Goal: Task Accomplishment & Management: Manage account settings

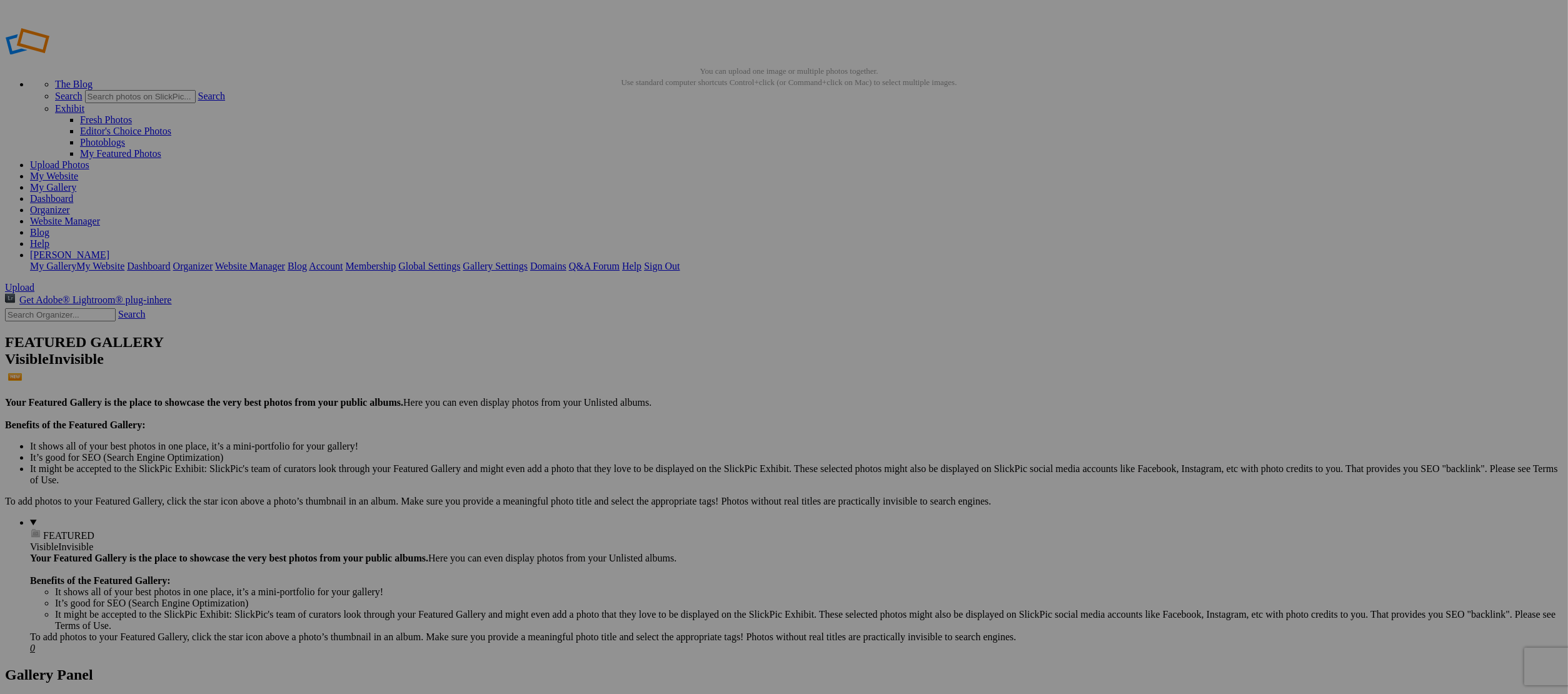
click at [705, 364] on input "text" at bounding box center [687, 370] width 136 height 13
type input "209 rt 255"
click at [672, 409] on span "Create" at bounding box center [659, 415] width 26 height 10
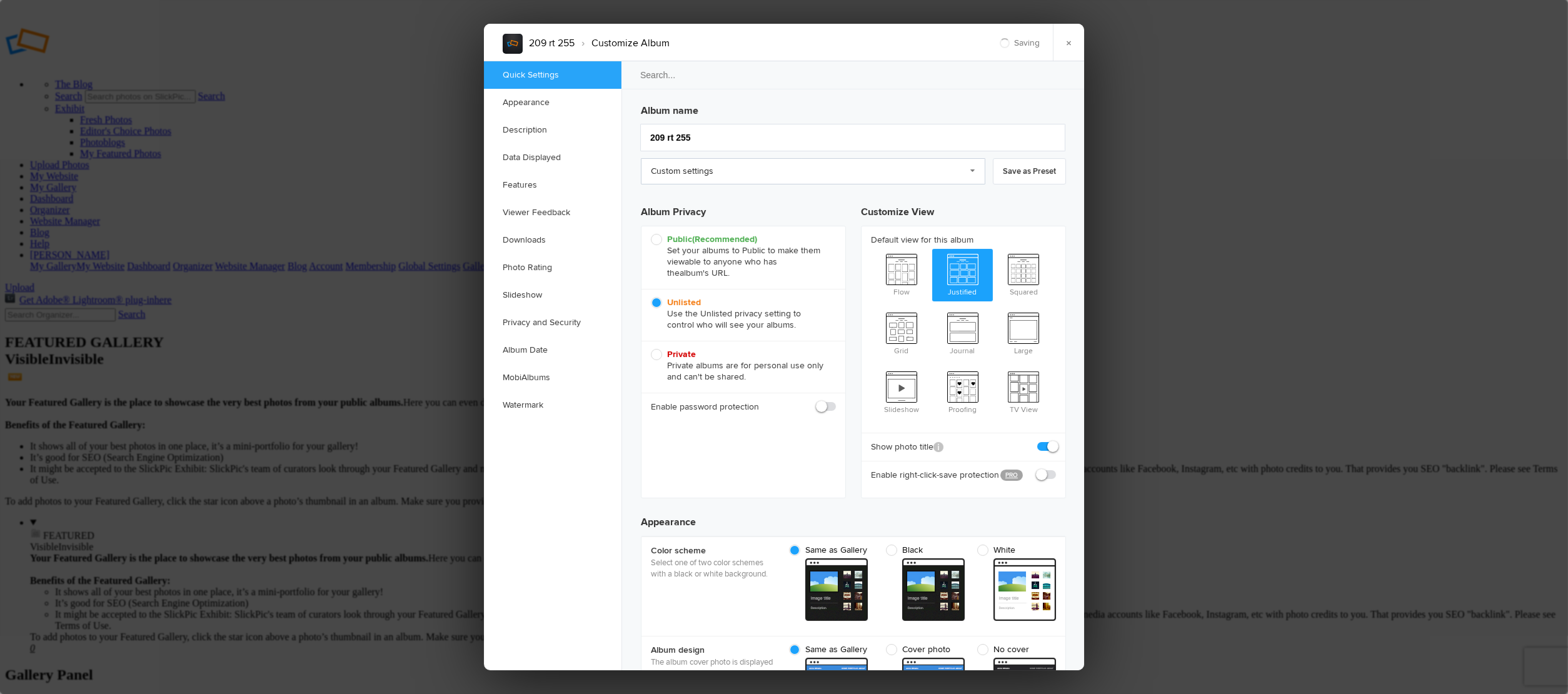
click at [685, 163] on link "Custom settings" at bounding box center [813, 172] width 344 height 26
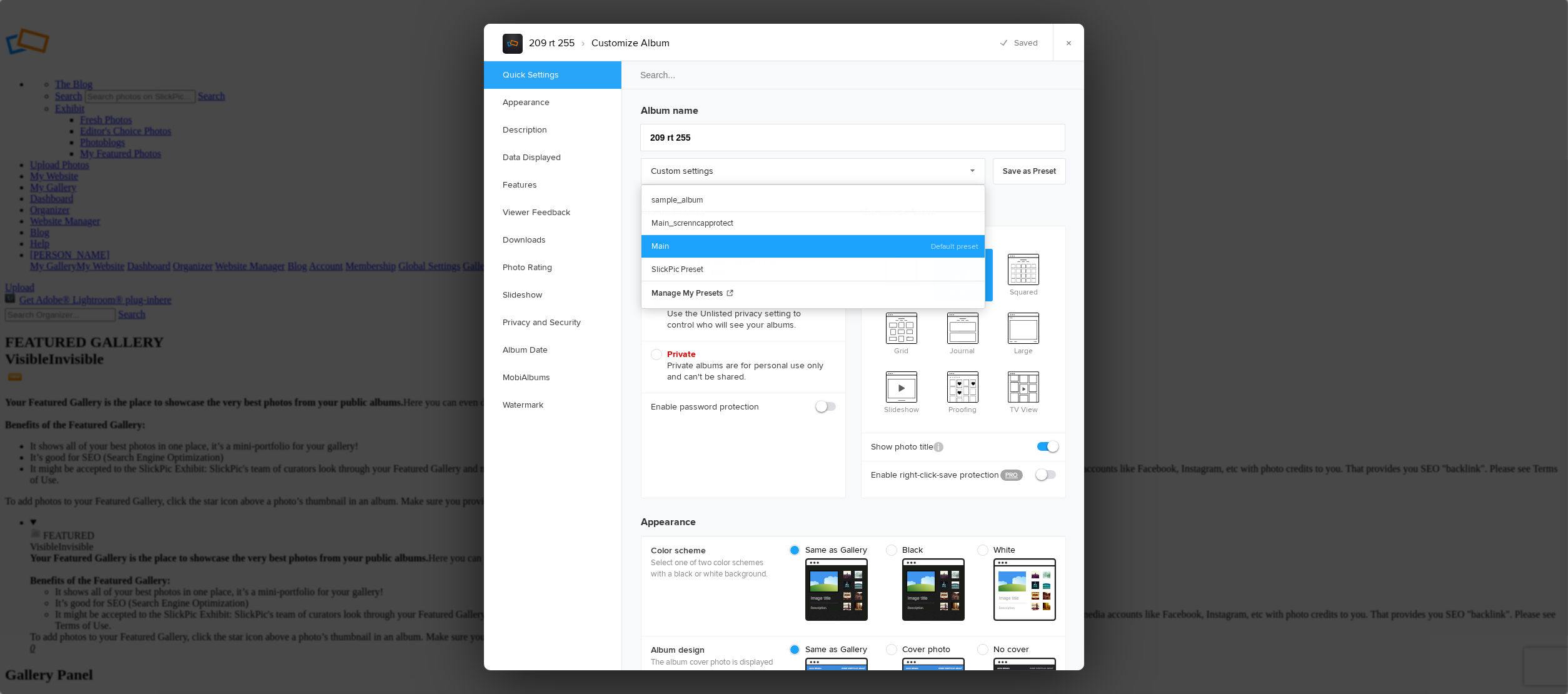
click at [685, 245] on link "Main" at bounding box center [813, 246] width 343 height 23
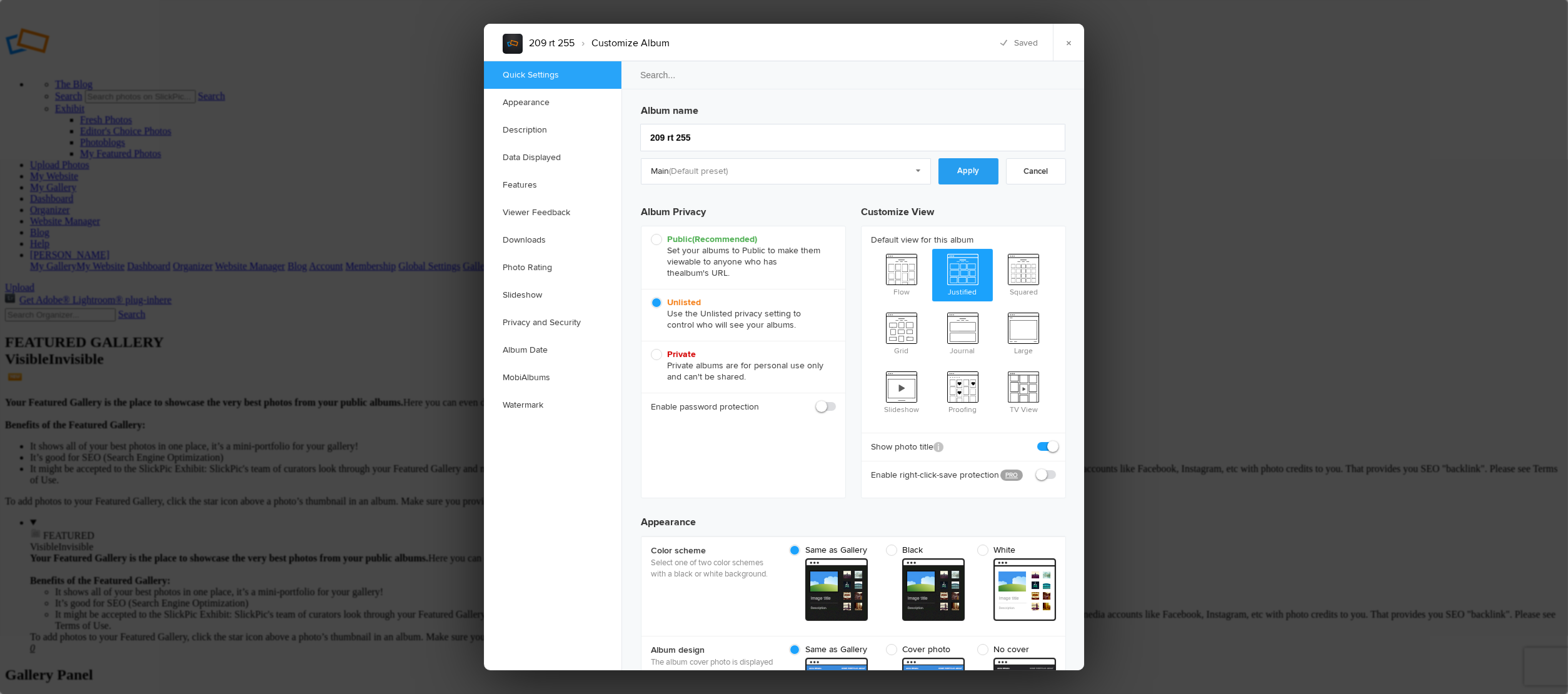
click at [974, 169] on link "Apply" at bounding box center [968, 172] width 60 height 26
checkbox input "true"
click at [1064, 49] on link "×" at bounding box center [1069, 43] width 31 height 38
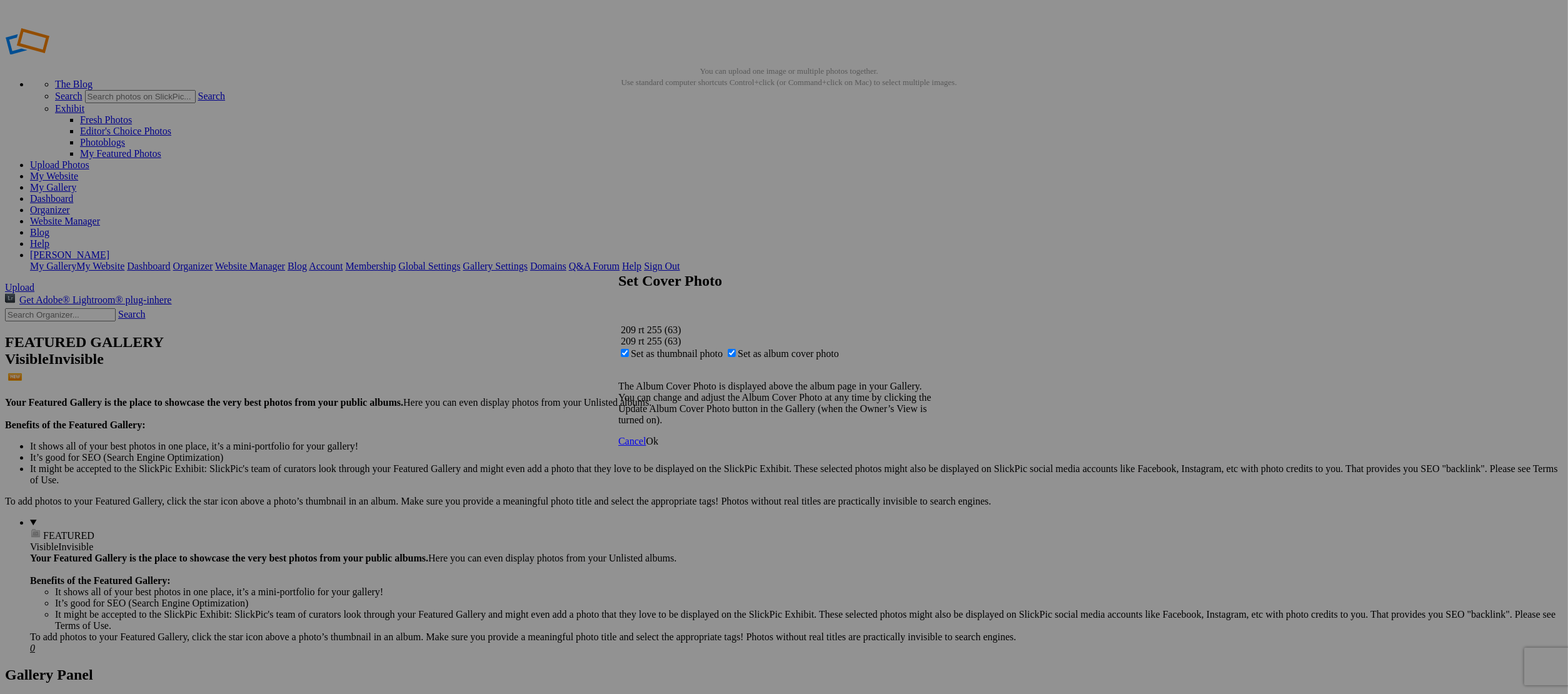
click at [659, 446] on link "Ok" at bounding box center [651, 441] width 12 height 10
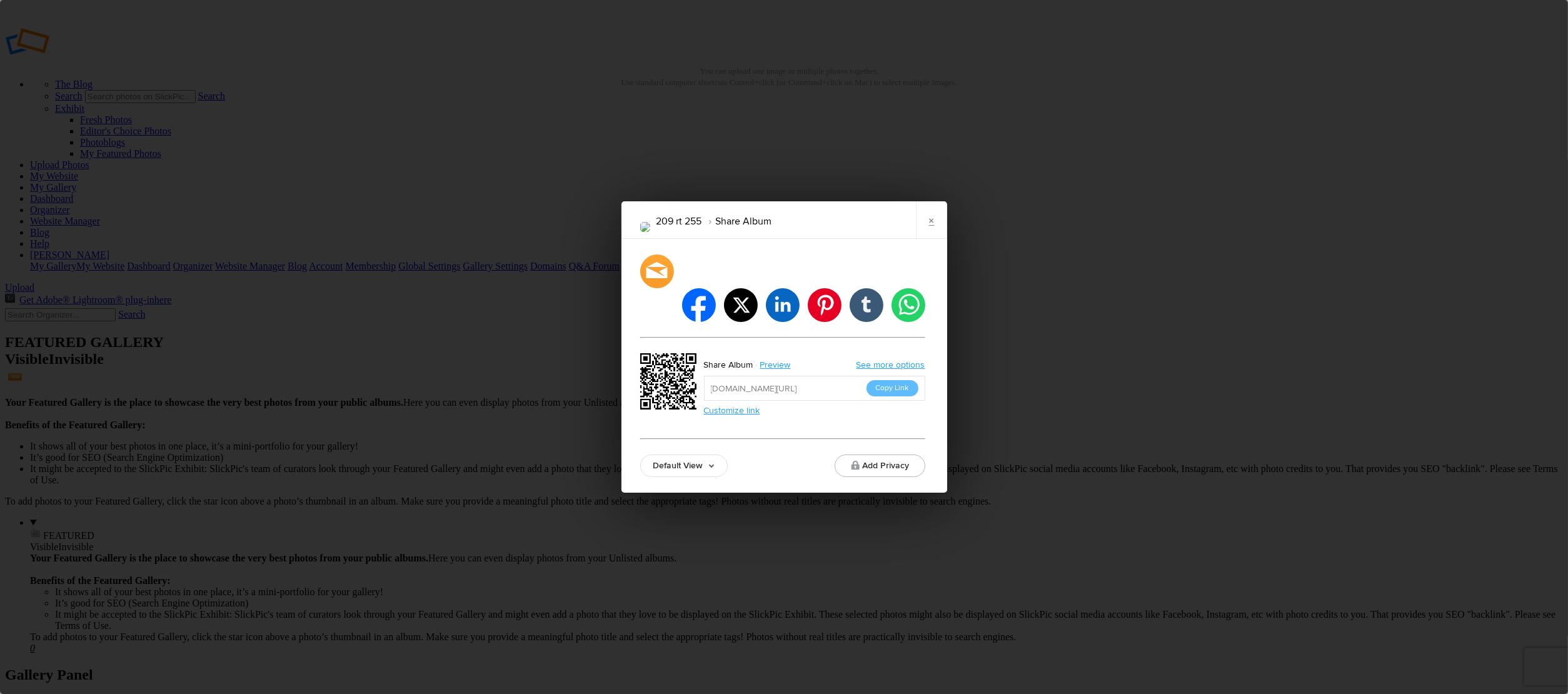
drag, startPoint x: 896, startPoint y: 370, endPoint x: 897, endPoint y: 340, distance: 30.0
click at [896, 380] on button "Copy Link" at bounding box center [892, 388] width 52 height 16
click at [928, 239] on link "×" at bounding box center [931, 220] width 31 height 38
